Goal: Task Accomplishment & Management: Complete application form

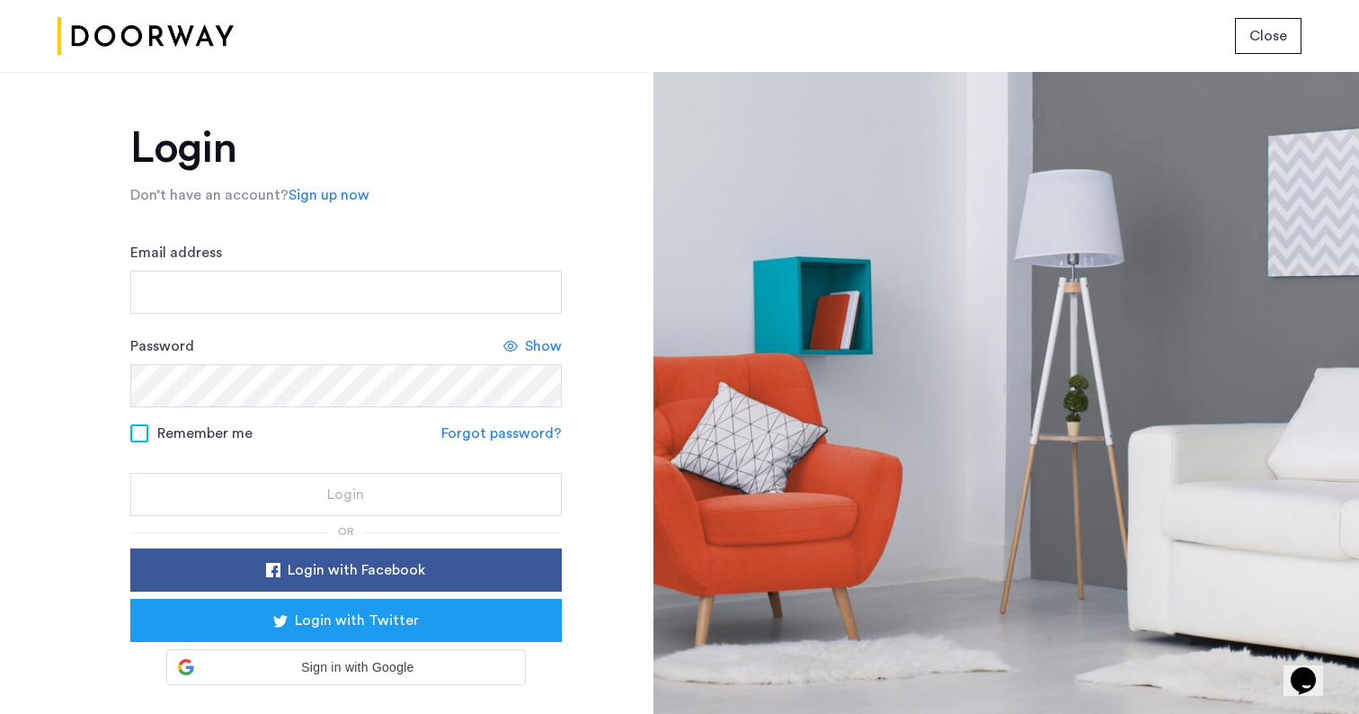
scroll to position [34, 0]
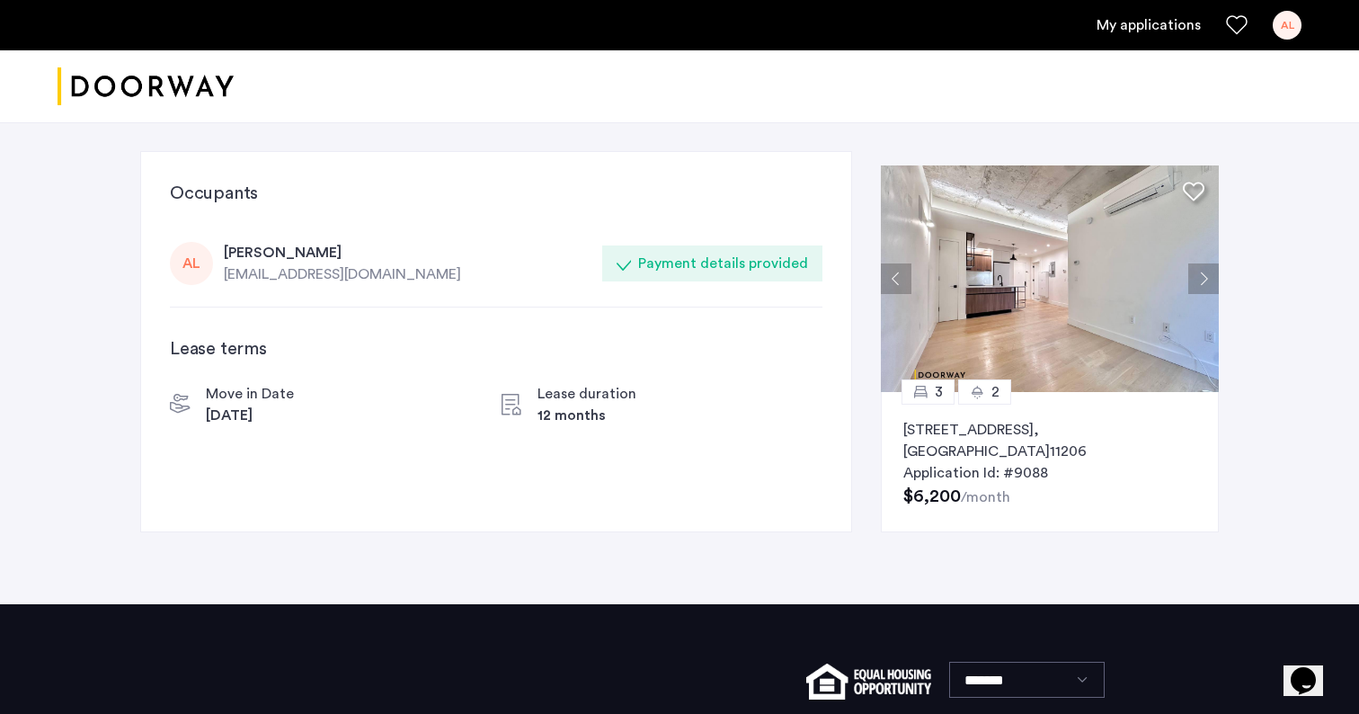
click at [278, 254] on div "[PERSON_NAME]" at bounding box center [408, 253] width 368 height 22
click at [703, 261] on div "Payment details provided" at bounding box center [723, 264] width 170 height 22
click at [1144, 244] on img at bounding box center [1050, 278] width 338 height 227
click at [207, 269] on div "AL" at bounding box center [191, 263] width 43 height 43
click at [1119, 25] on link "My applications" at bounding box center [1149, 25] width 104 height 22
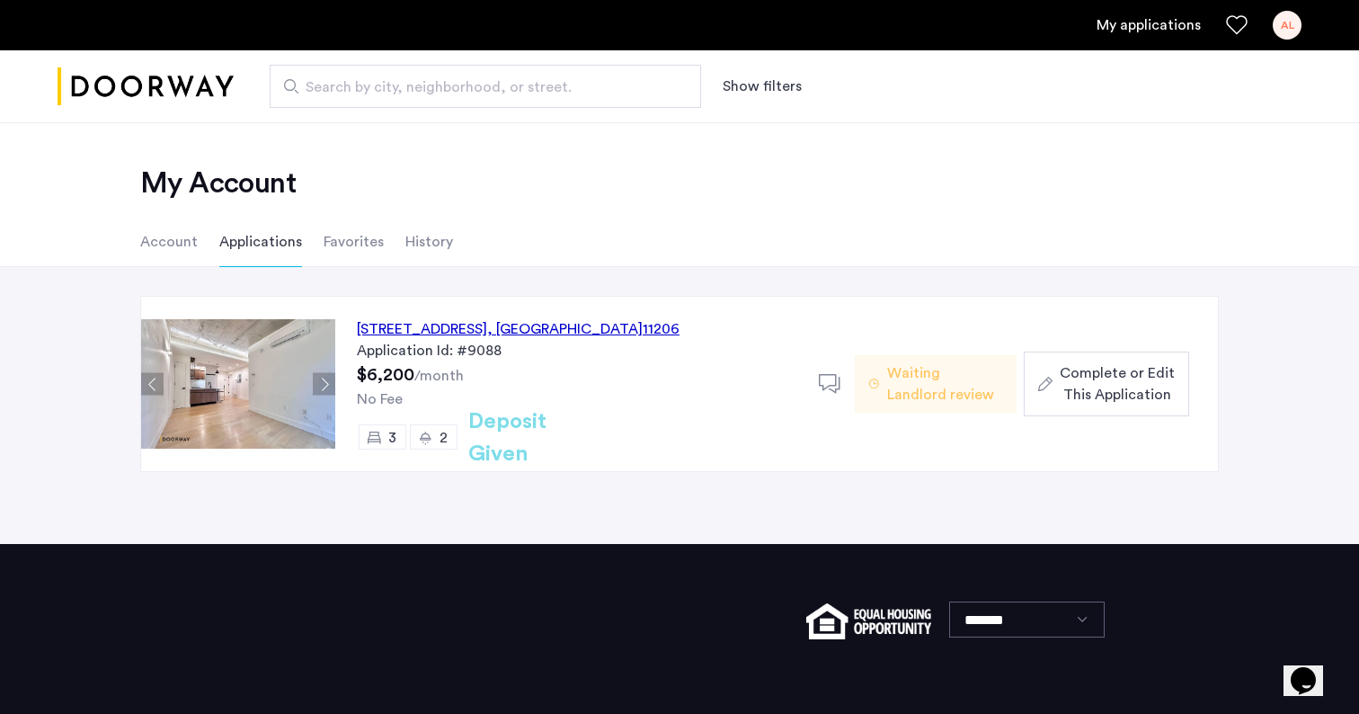
click at [189, 241] on li "Account" at bounding box center [169, 242] width 58 height 50
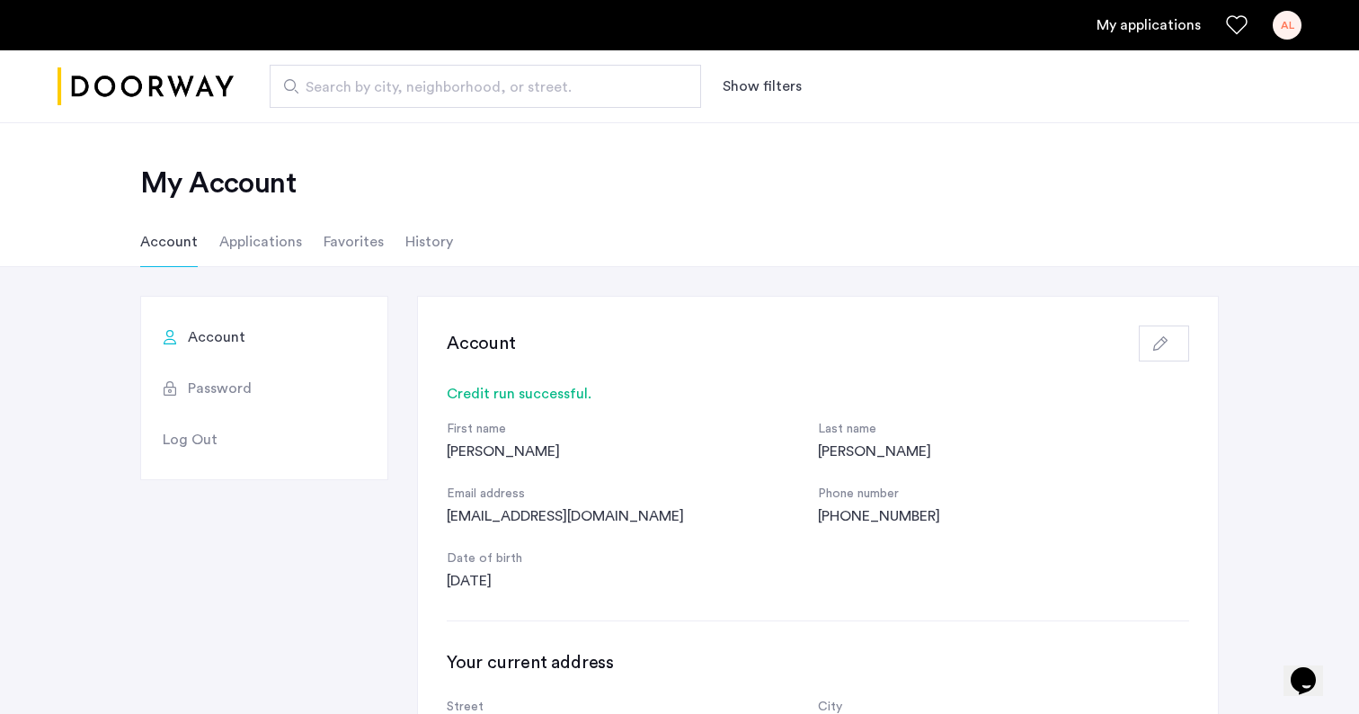
click at [252, 232] on li "Applications" at bounding box center [260, 242] width 83 height 50
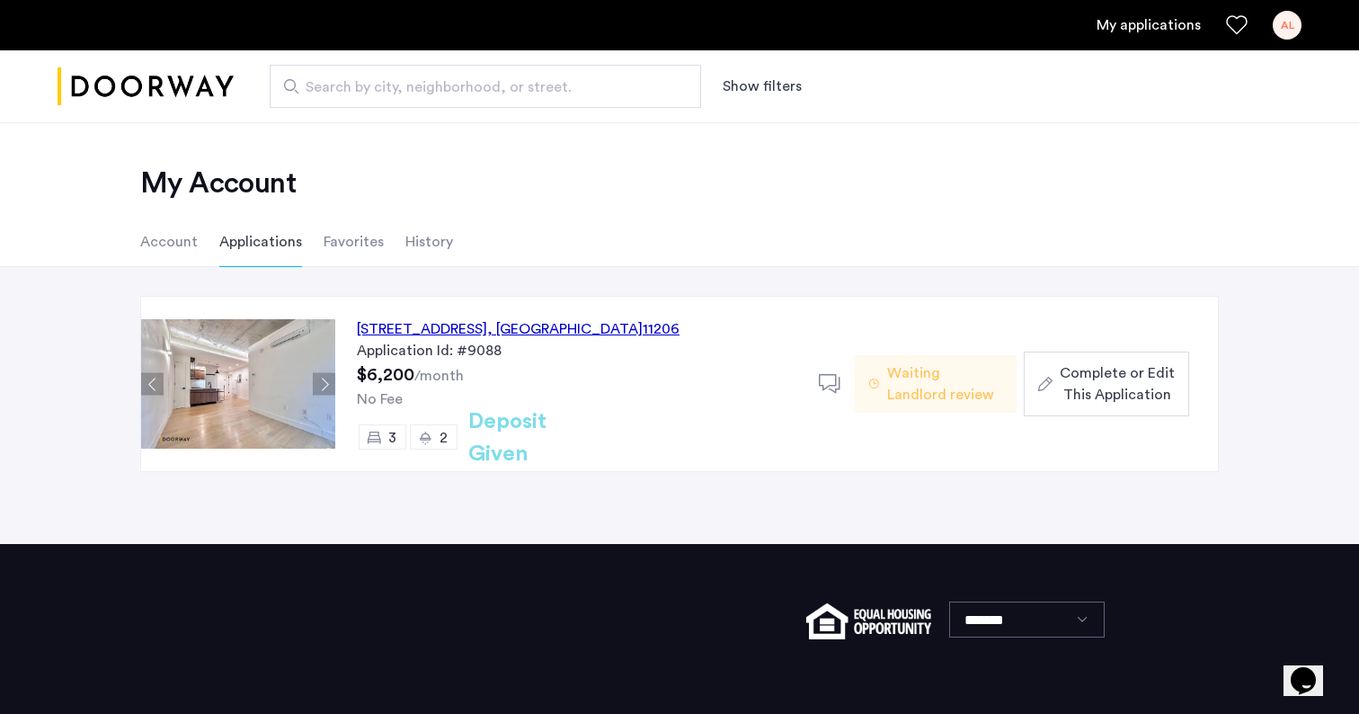
click at [558, 435] on h2 "Deposit Given" at bounding box center [539, 437] width 143 height 65
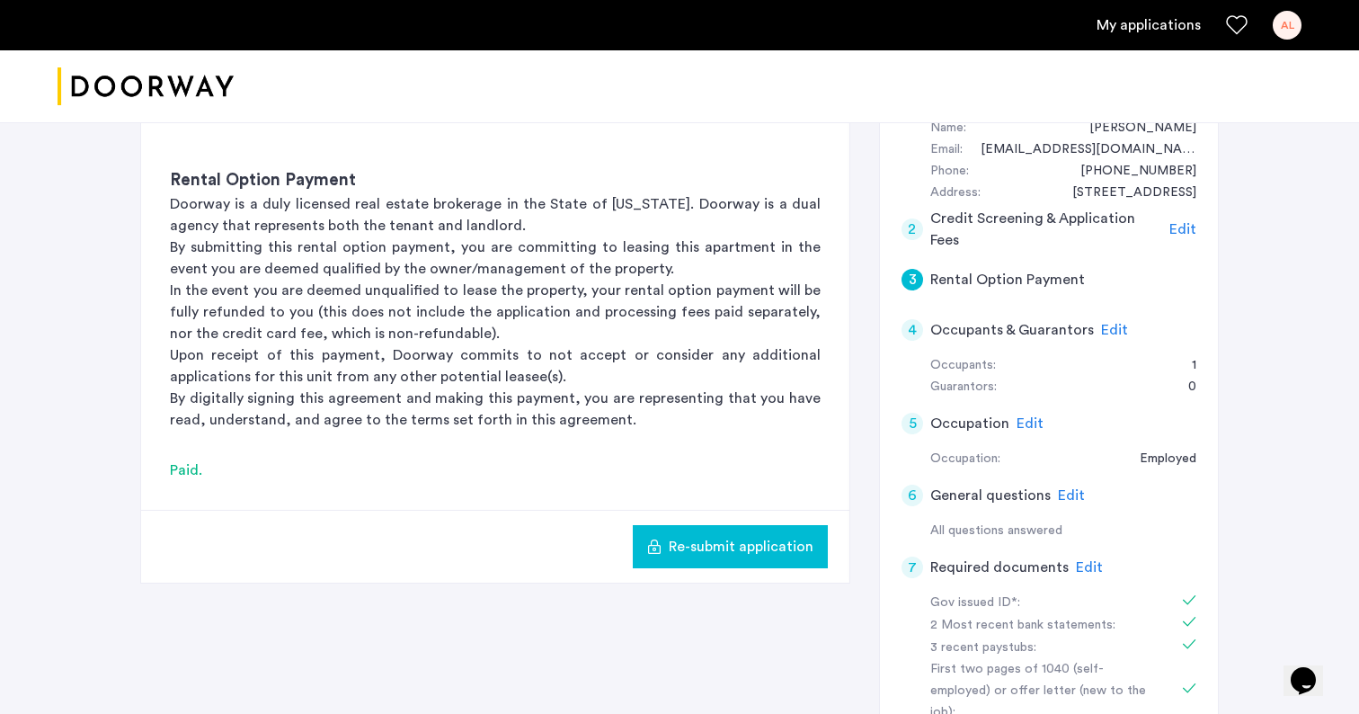
scroll to position [144, 0]
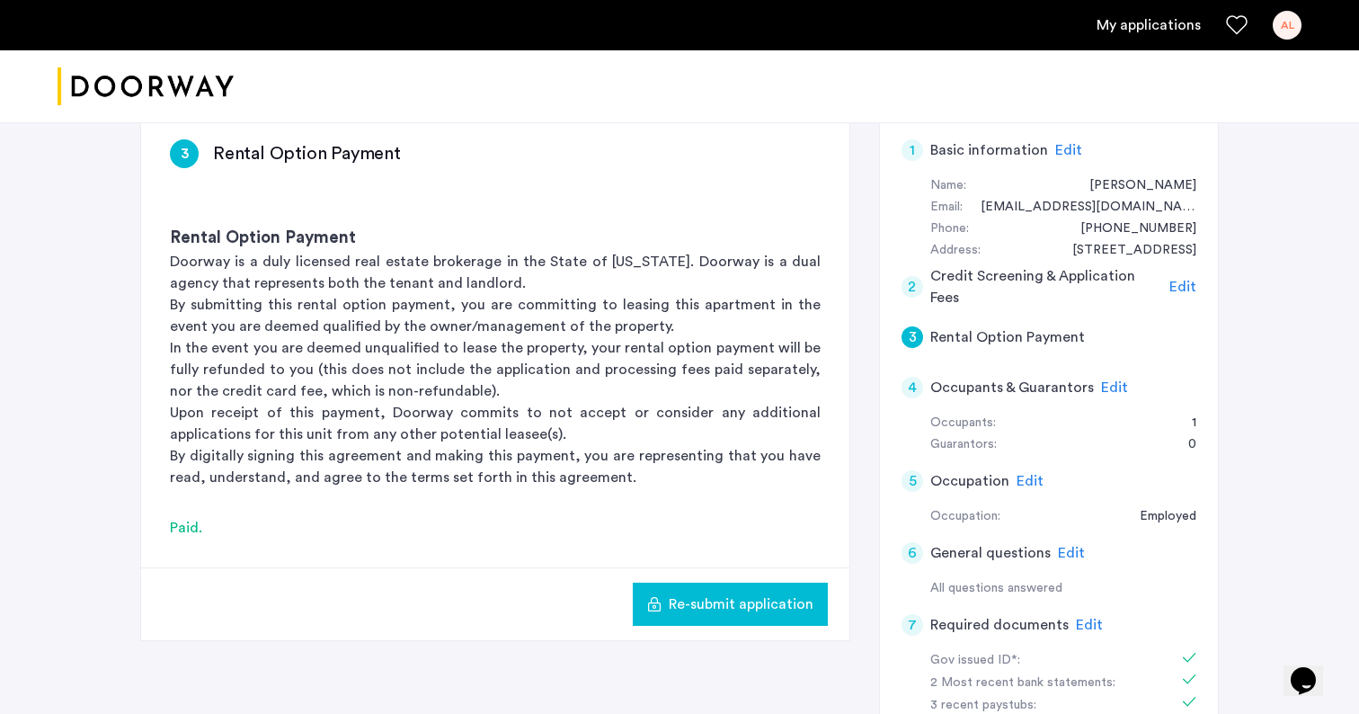
click at [192, 530] on div "Paid." at bounding box center [495, 528] width 651 height 22
click at [1118, 389] on span "Edit" at bounding box center [1114, 387] width 27 height 14
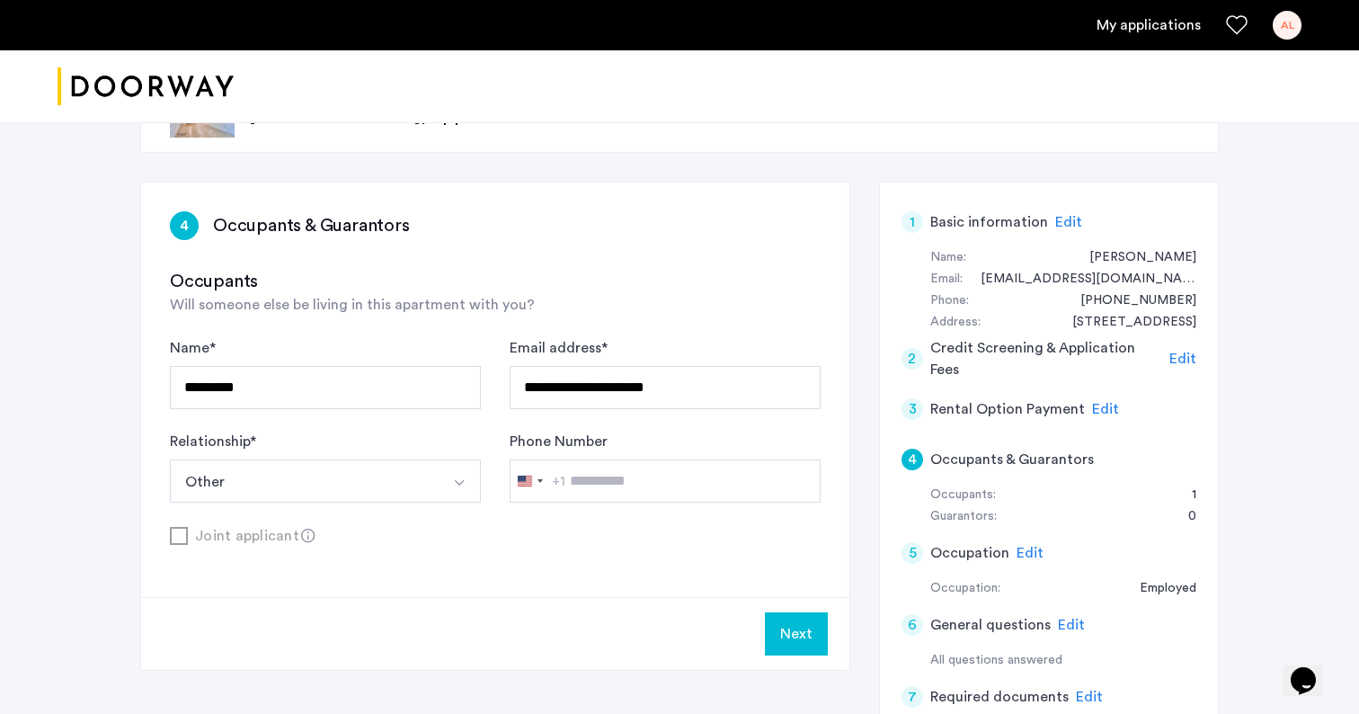
scroll to position [0, 0]
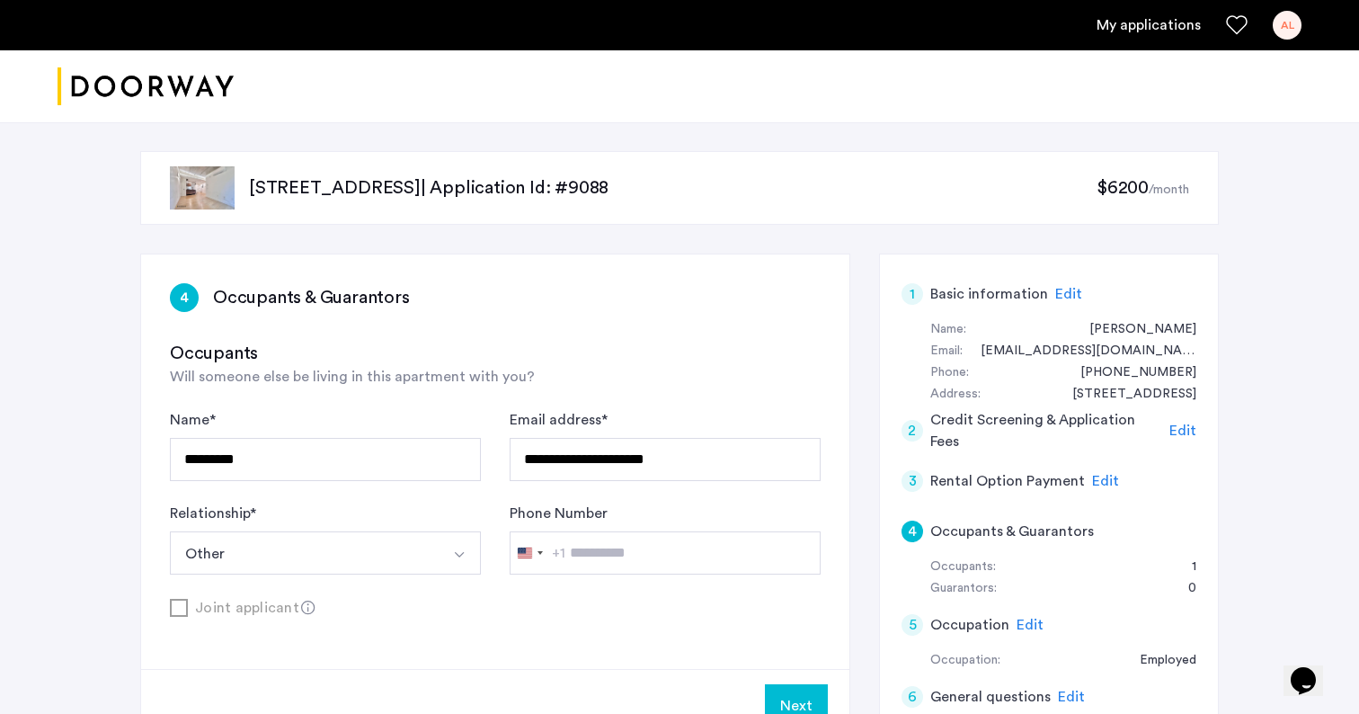
click at [1174, 24] on link "My applications" at bounding box center [1149, 25] width 104 height 22
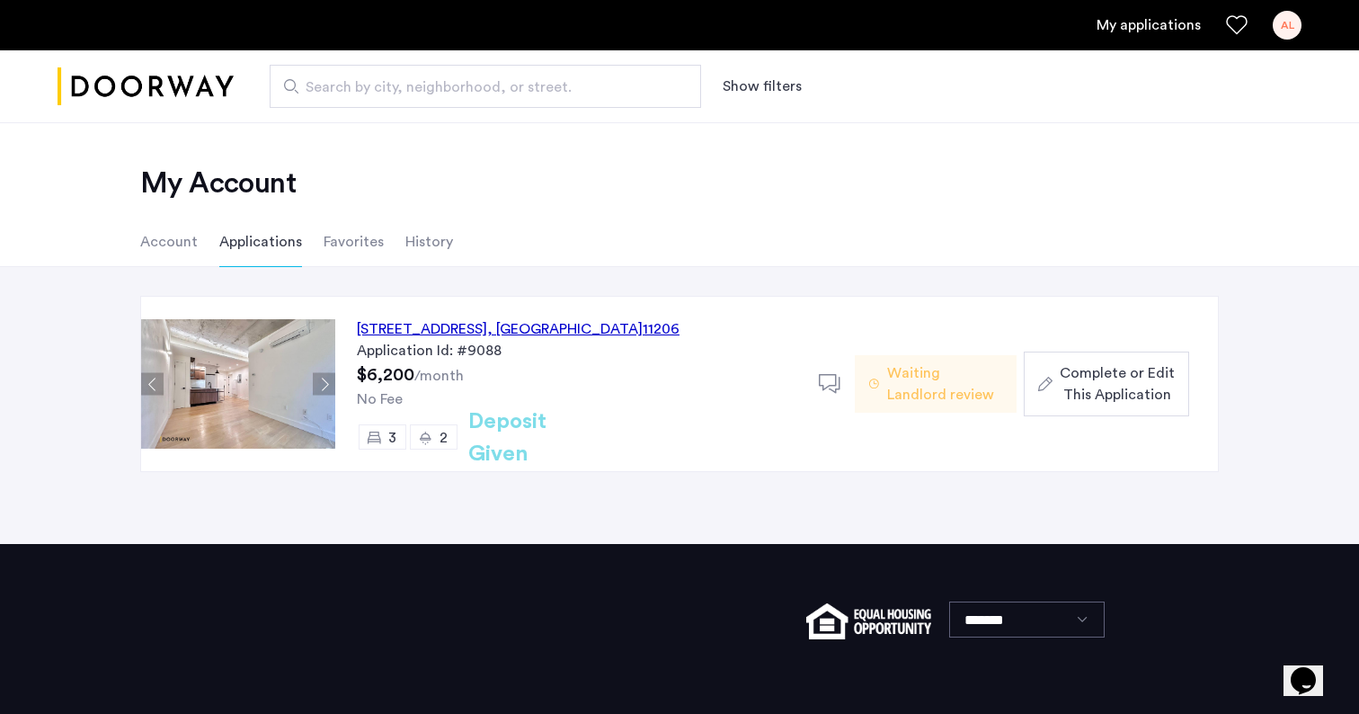
click at [910, 382] on span "Waiting Landlord review" at bounding box center [944, 383] width 115 height 43
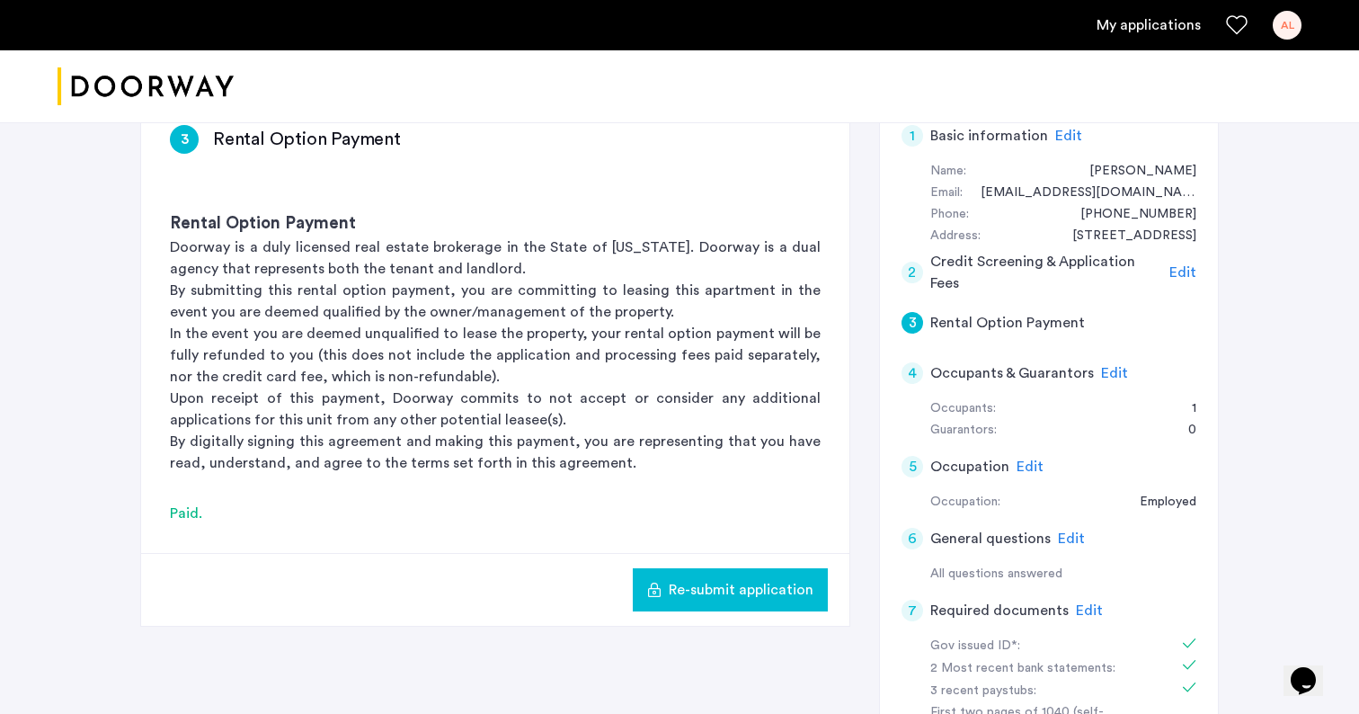
scroll to position [170, 0]
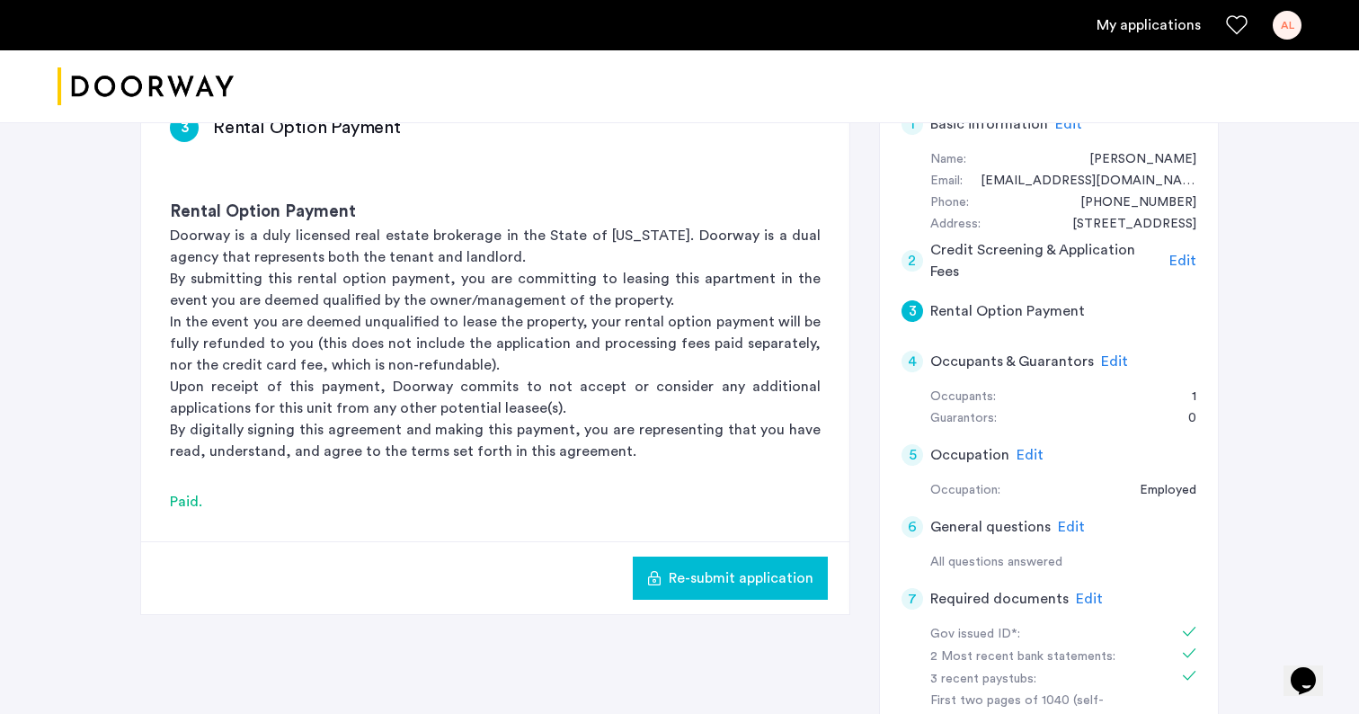
click at [786, 579] on span "Re-submit application" at bounding box center [741, 578] width 145 height 22
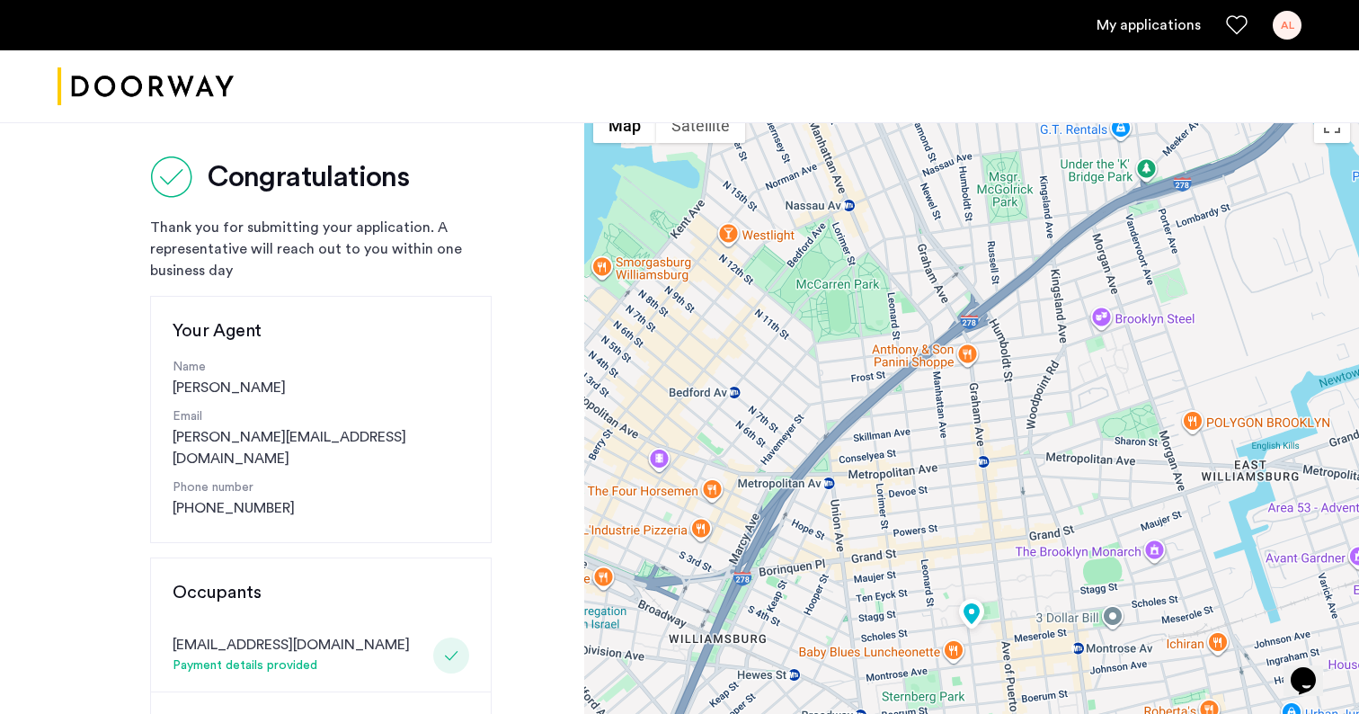
scroll to position [22, 0]
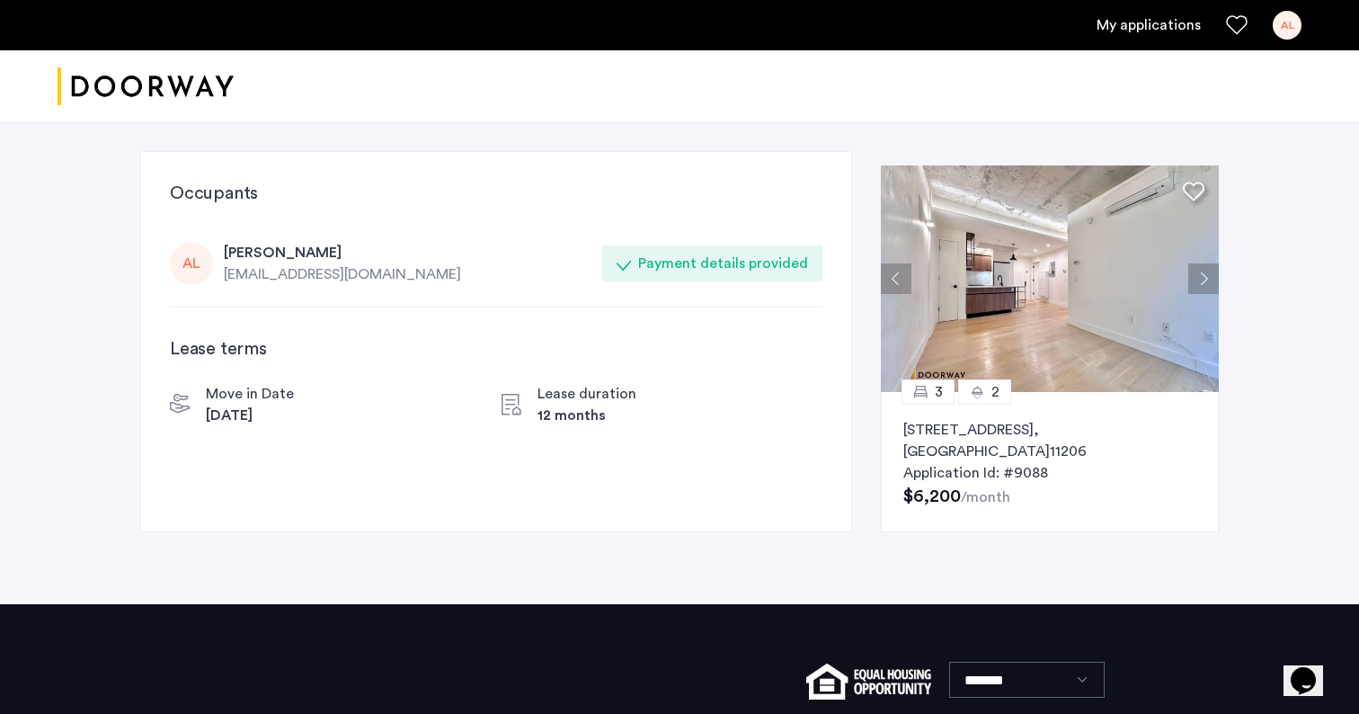
click at [680, 271] on div "Payment details provided" at bounding box center [723, 264] width 170 height 22
click at [261, 263] on div "[EMAIL_ADDRESS][DOMAIN_NAME]" at bounding box center [408, 274] width 368 height 22
